Goal: Find specific page/section: Find specific page/section

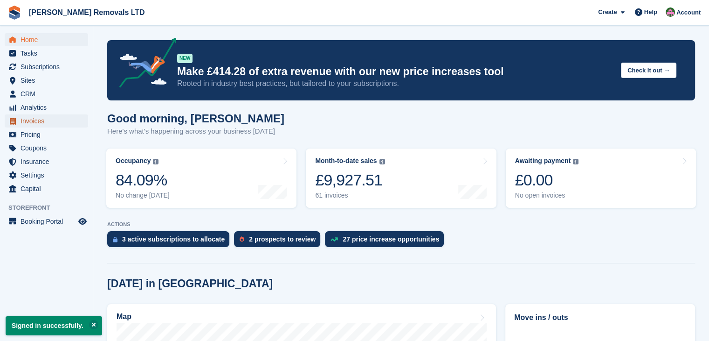
click at [32, 122] on span "Invoices" at bounding box center [49, 120] width 56 height 13
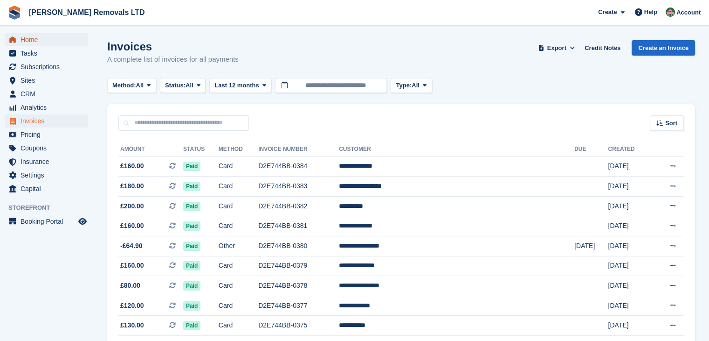
click at [31, 36] on span "Home" at bounding box center [49, 39] width 56 height 13
